Goal: Transaction & Acquisition: Book appointment/travel/reservation

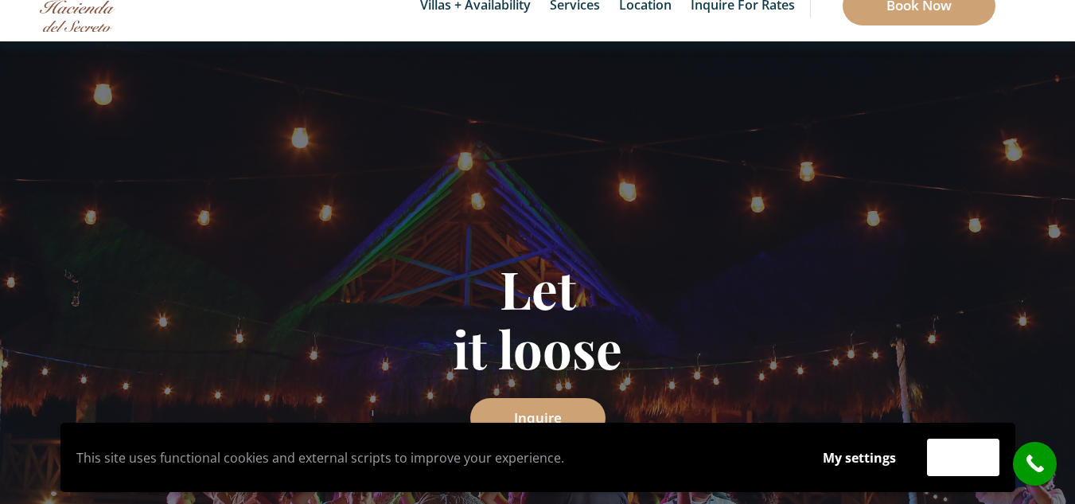
scroll to position [159, 0]
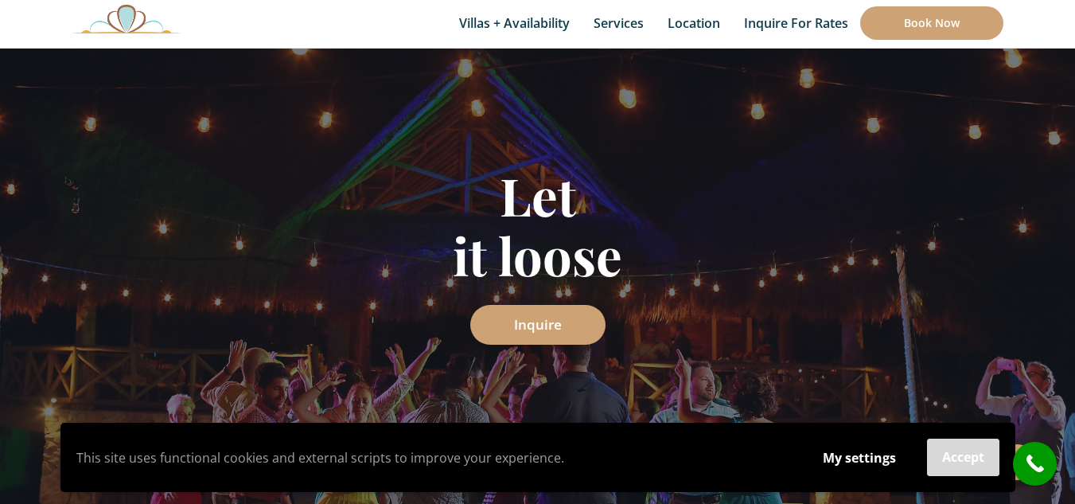
click at [941, 450] on button "Accept" at bounding box center [963, 456] width 72 height 37
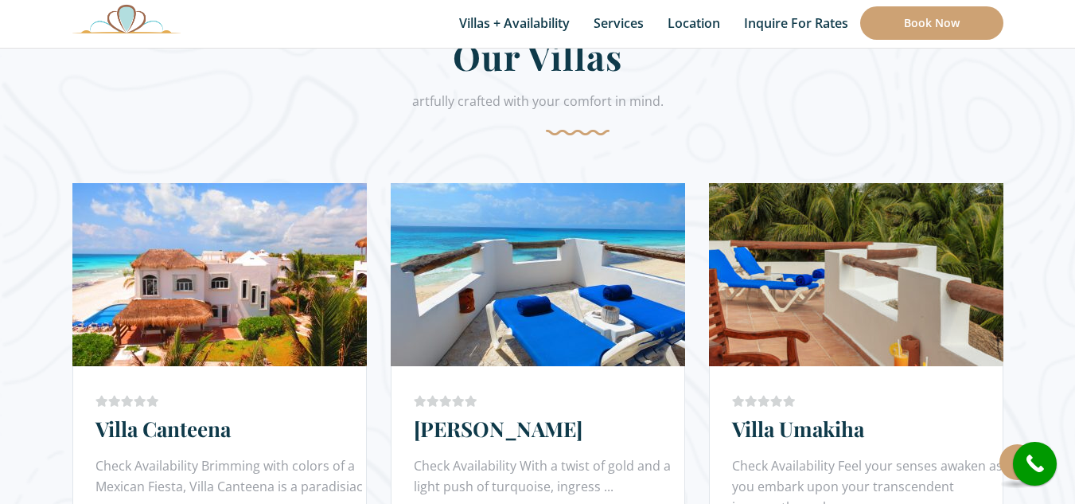
scroll to position [159, 0]
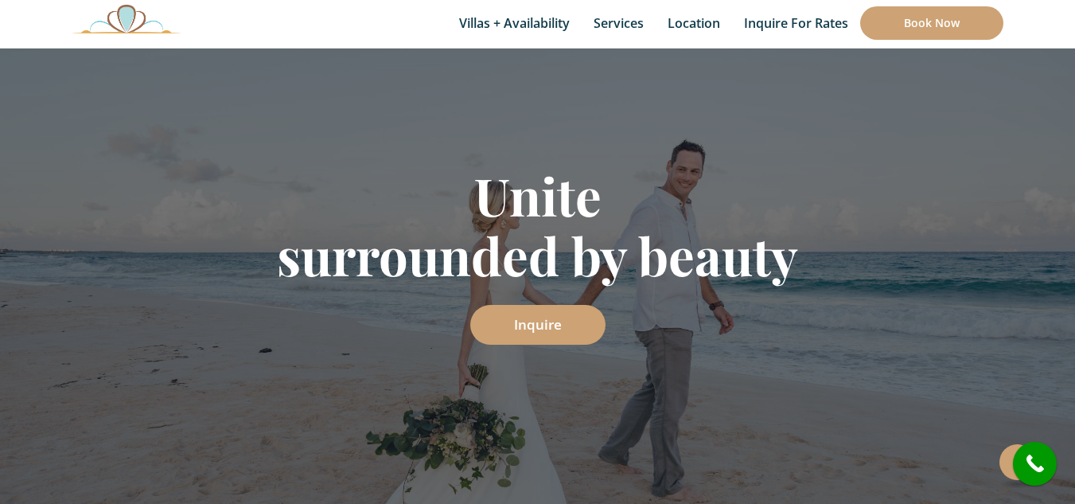
click at [949, 60] on div "Unite surrounded by beauty Inquire" at bounding box center [537, 253] width 1075 height 611
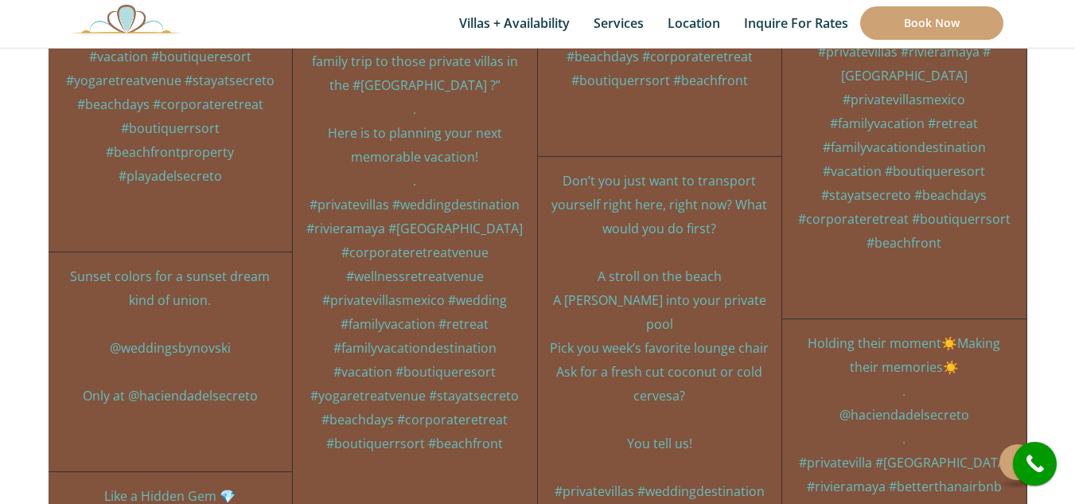
scroll to position [9390, 0]
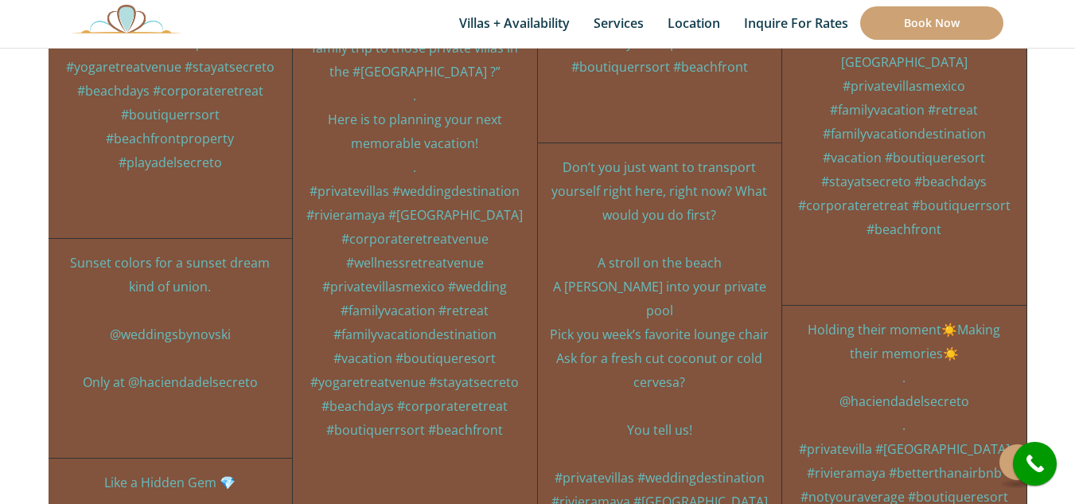
click at [946, 318] on p "Holding their moment☀️Making their memories☀️ . @haciendadelsecreto . #privatev…" at bounding box center [904, 449] width 220 height 263
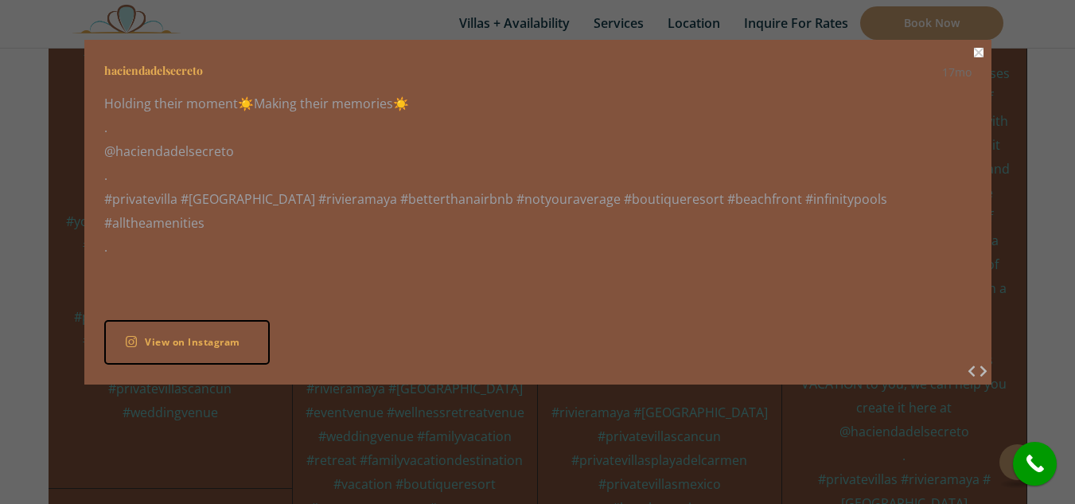
scroll to position [7799, 0]
click at [975, 51] on button "Close" at bounding box center [979, 53] width 10 height 10
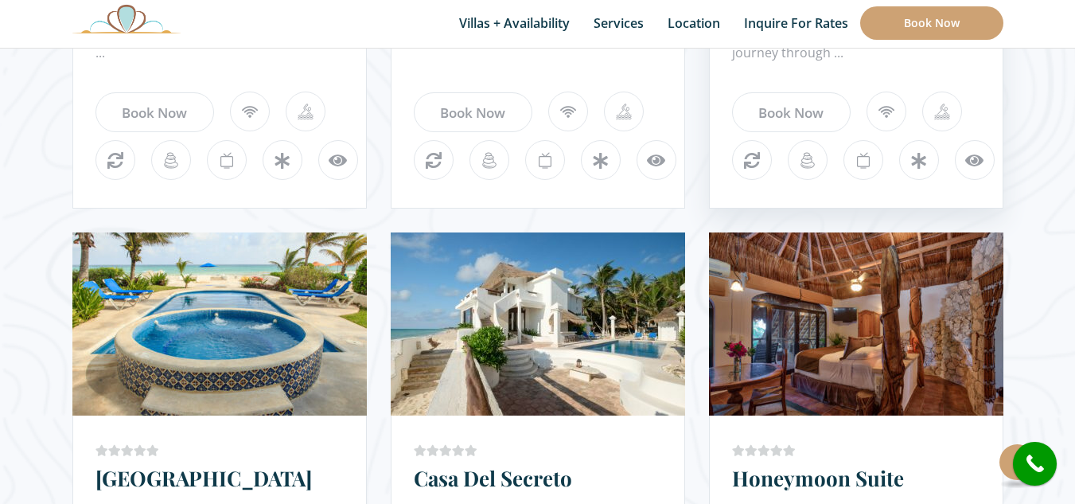
scroll to position [1114, 0]
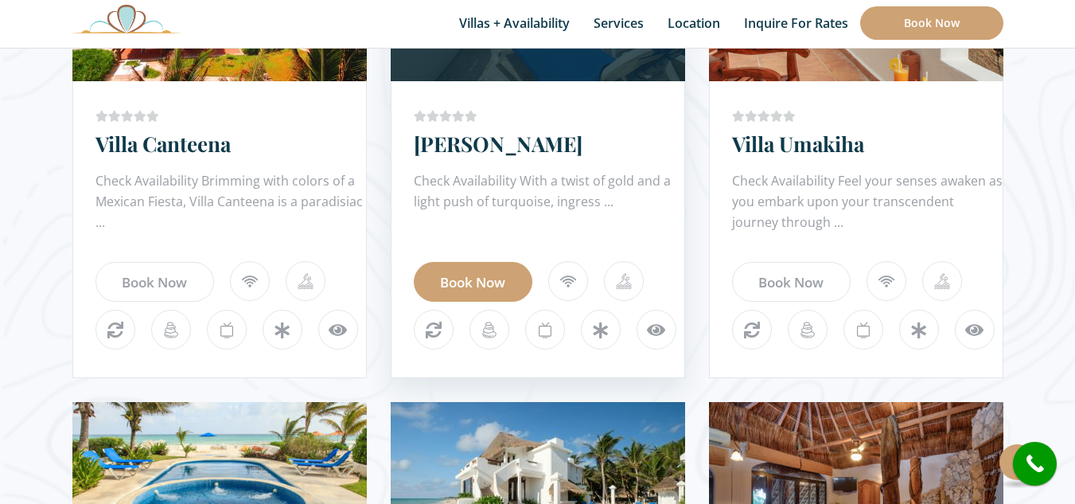
drag, startPoint x: 437, startPoint y: 291, endPoint x: 430, endPoint y: 298, distance: 10.1
click at [437, 291] on link "Book Now" at bounding box center [473, 282] width 119 height 40
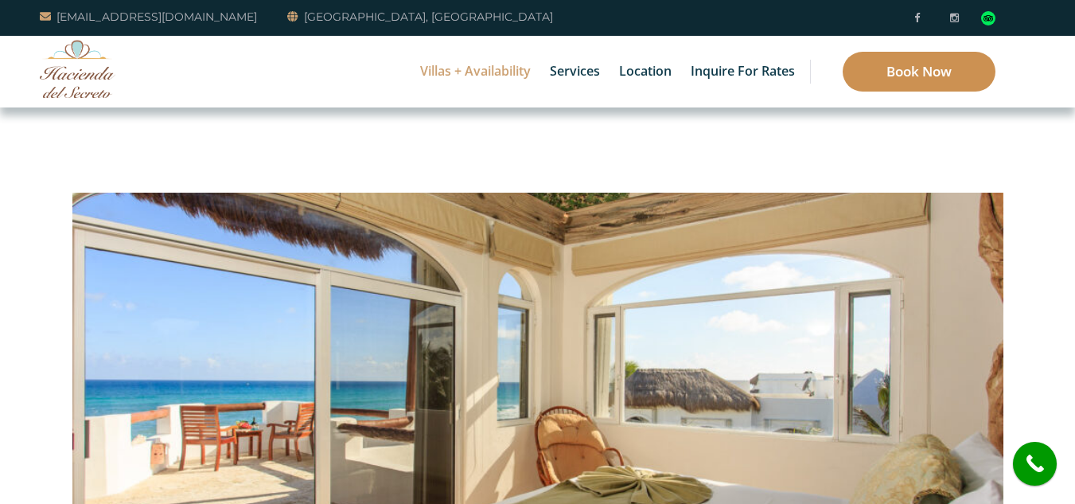
click at [926, 68] on link "Book Now" at bounding box center [919, 72] width 153 height 40
